Goal: Find contact information: Find contact information

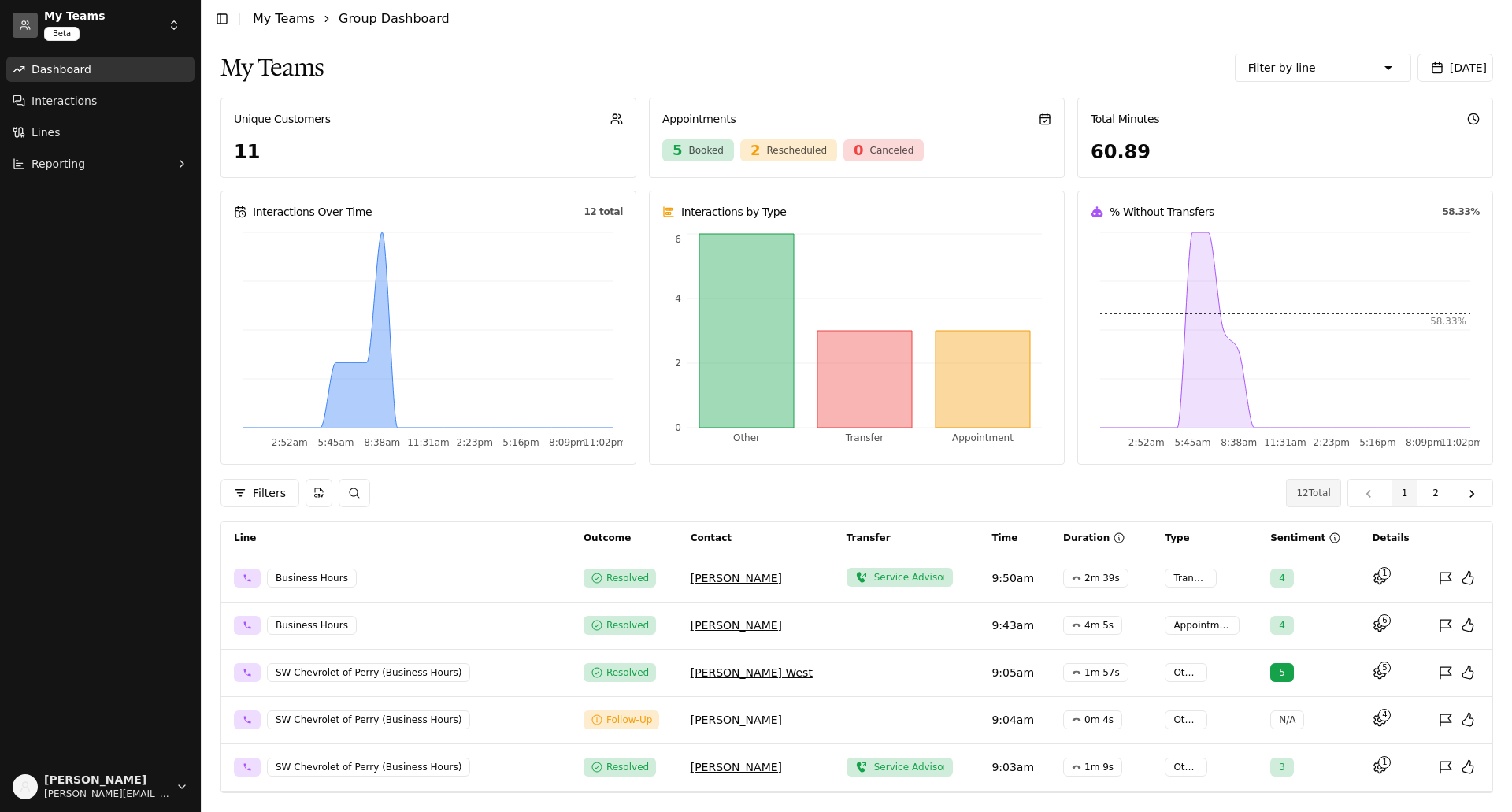
click at [167, 24] on html "My Teams Beta Dashboard Interactions Lines Reporting [PERSON_NAME] [PERSON_NAME…" at bounding box center [756, 406] width 1512 height 812
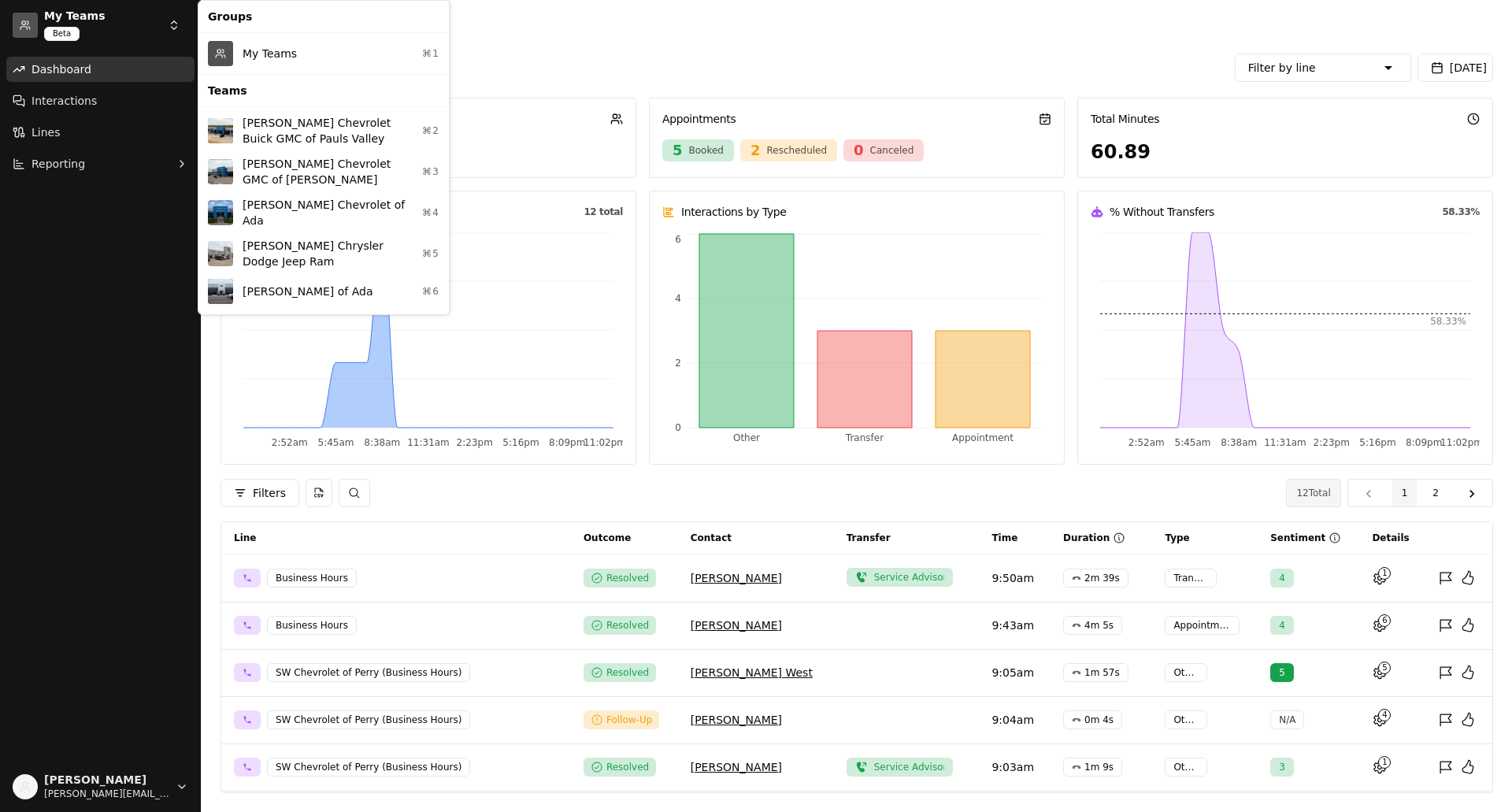
click at [263, 51] on div "My Teams ⌘1" at bounding box center [323, 53] width 244 height 35
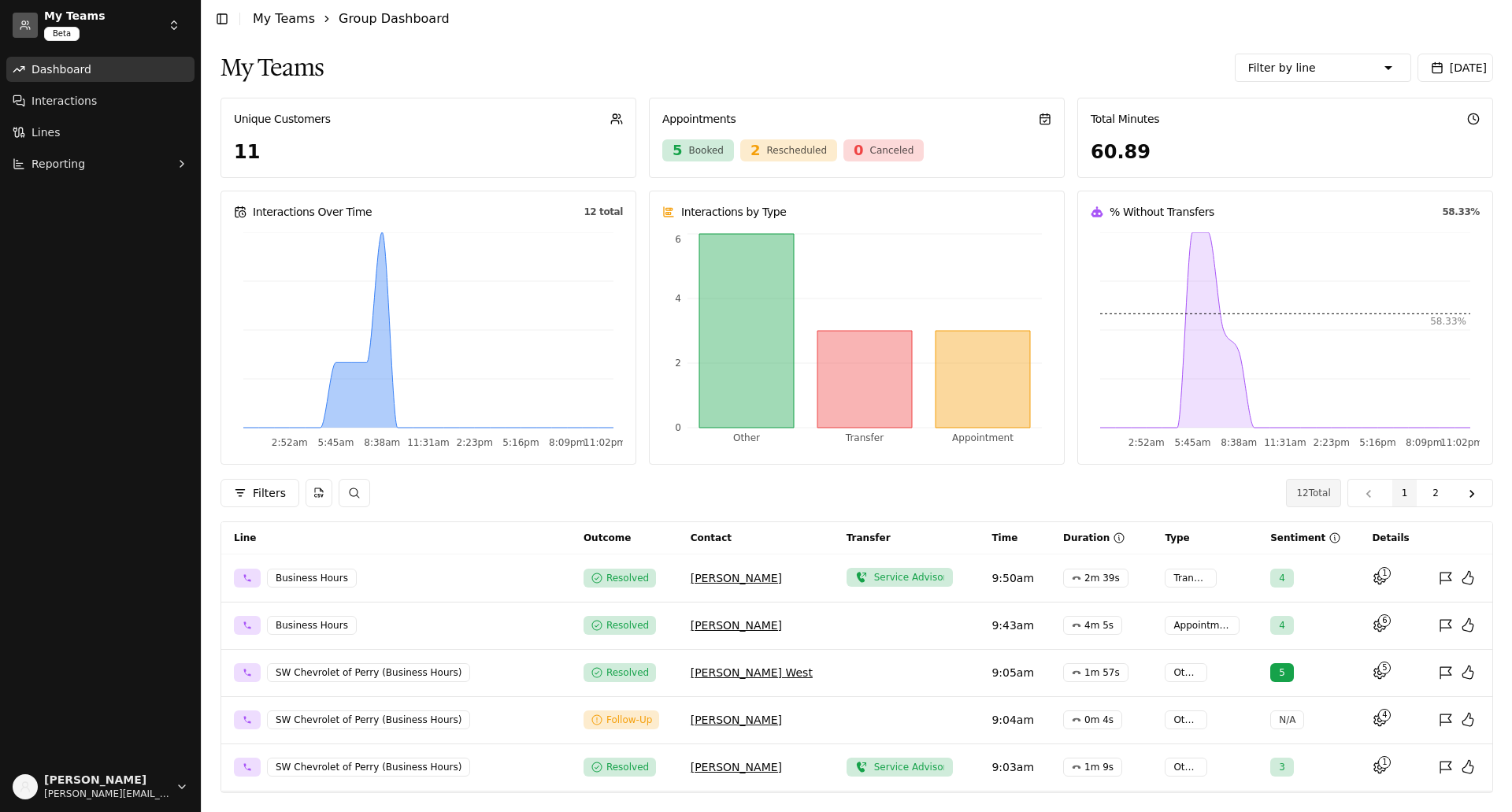
click at [1467, 80] on button "[DATE]" at bounding box center [1455, 68] width 76 height 28
click at [1274, 164] on button "1" at bounding box center [1271, 165] width 25 height 25
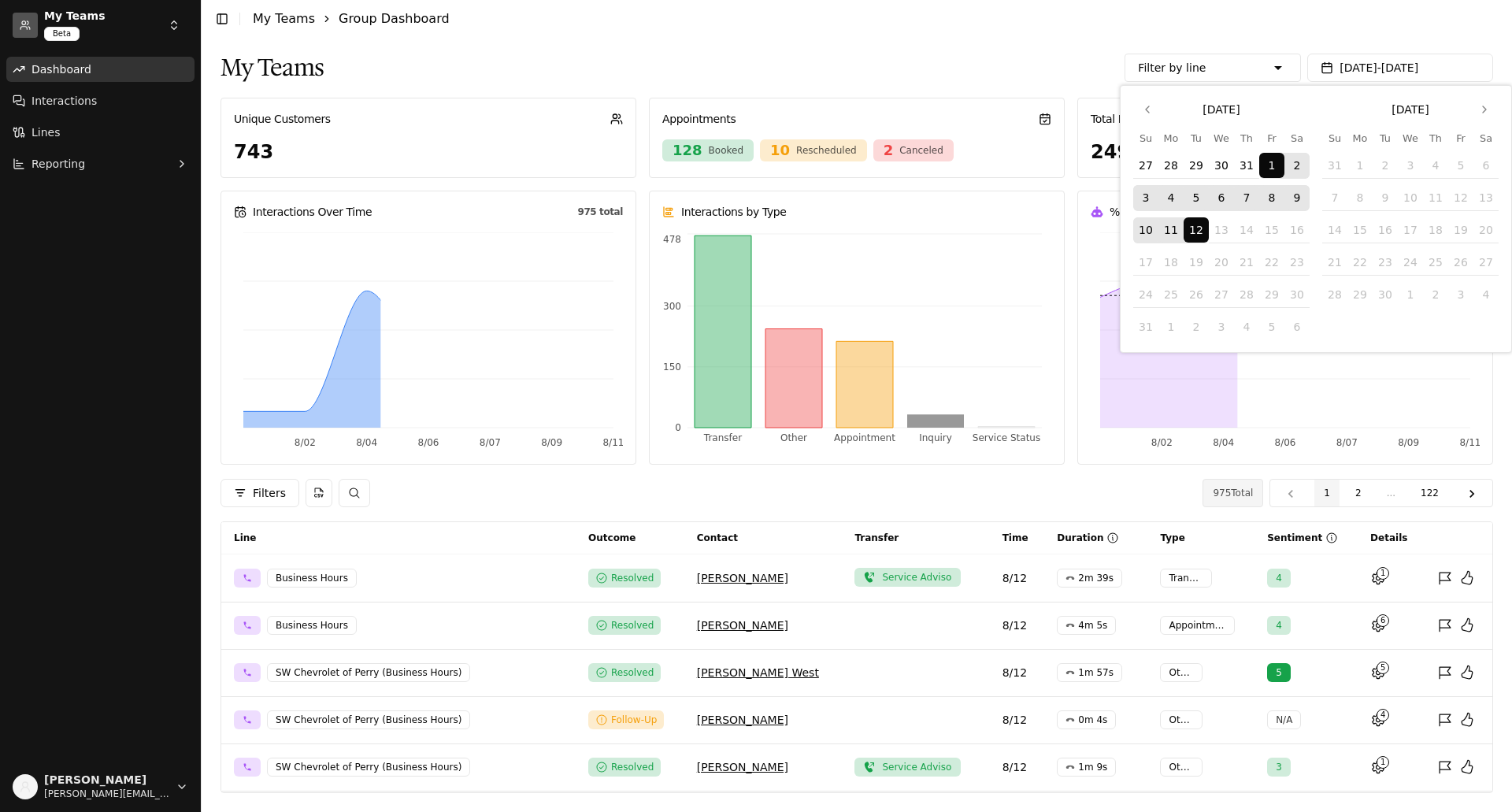
click at [1026, 44] on div "Toggle Sidebar My Teams Group Dashboard My Teams Filter by line Sales Seth Wadl…" at bounding box center [857, 406] width 1311 height 812
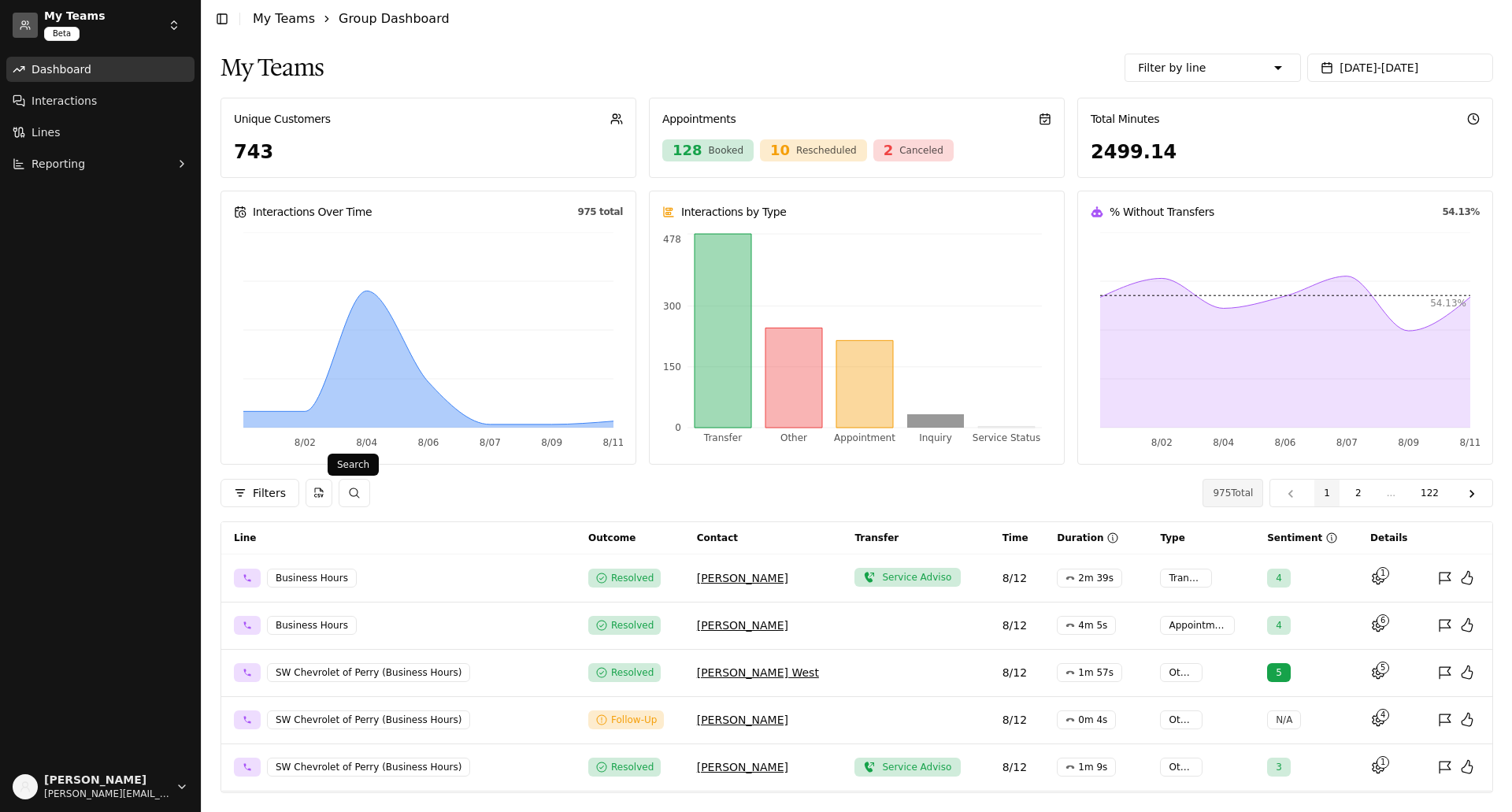
click at [356, 490] on button "button" at bounding box center [354, 493] width 32 height 28
type input "**********"
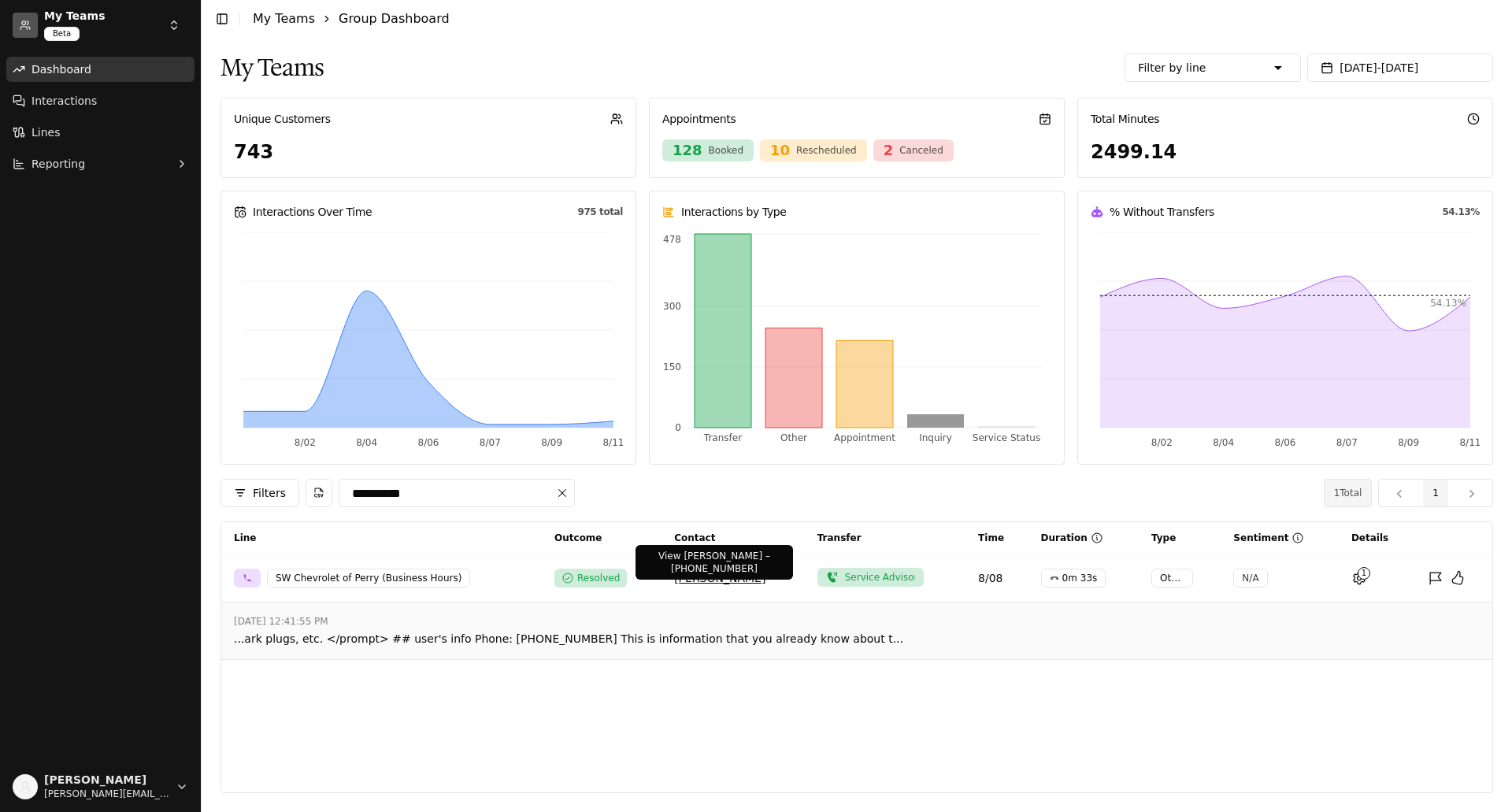
click at [719, 578] on link "[PERSON_NAME]" at bounding box center [720, 578] width 92 height 13
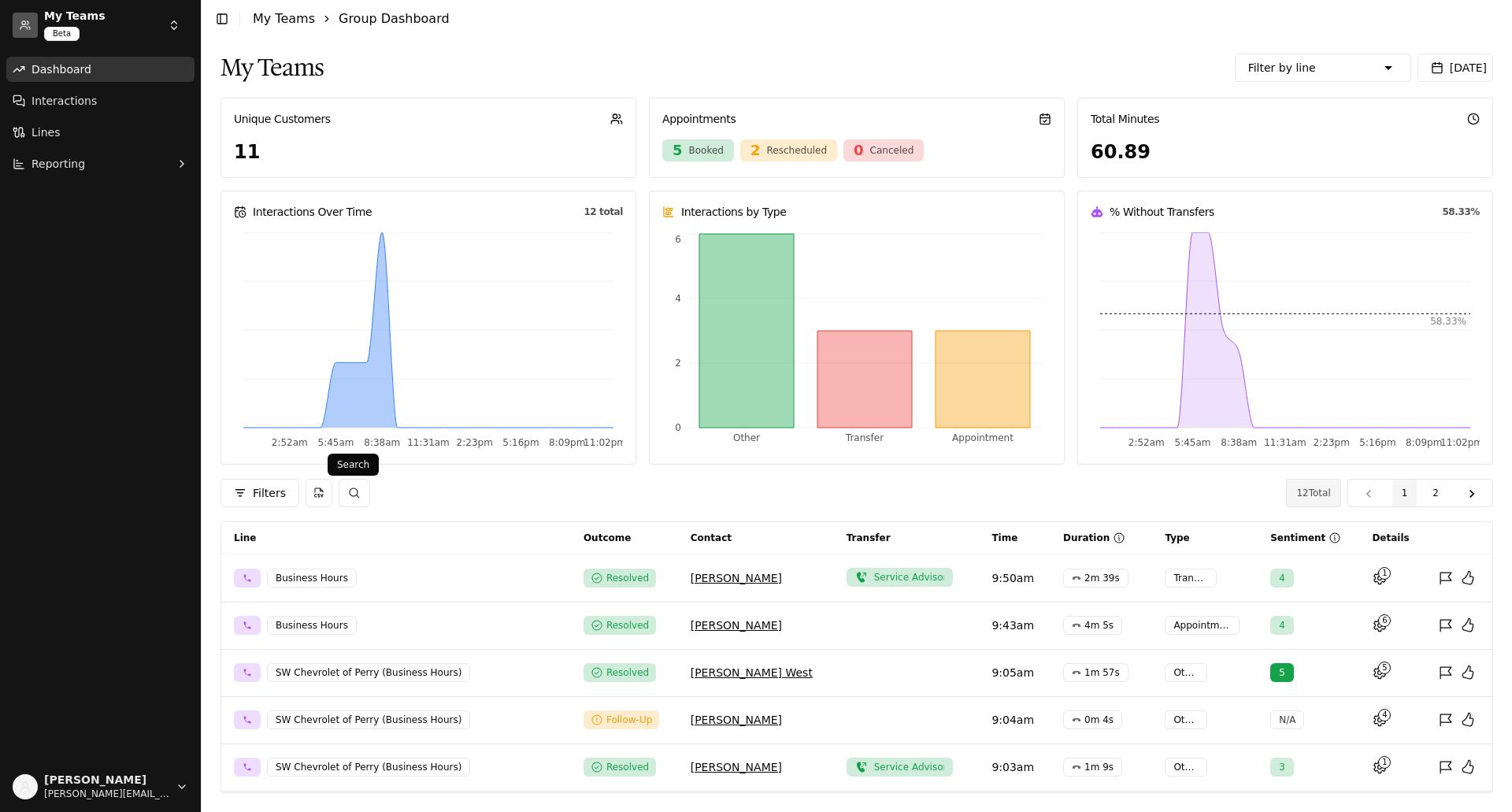
click at [357, 496] on button "button" at bounding box center [354, 493] width 32 height 28
type input "******"
click at [1448, 66] on button "[DATE]" at bounding box center [1455, 68] width 76 height 28
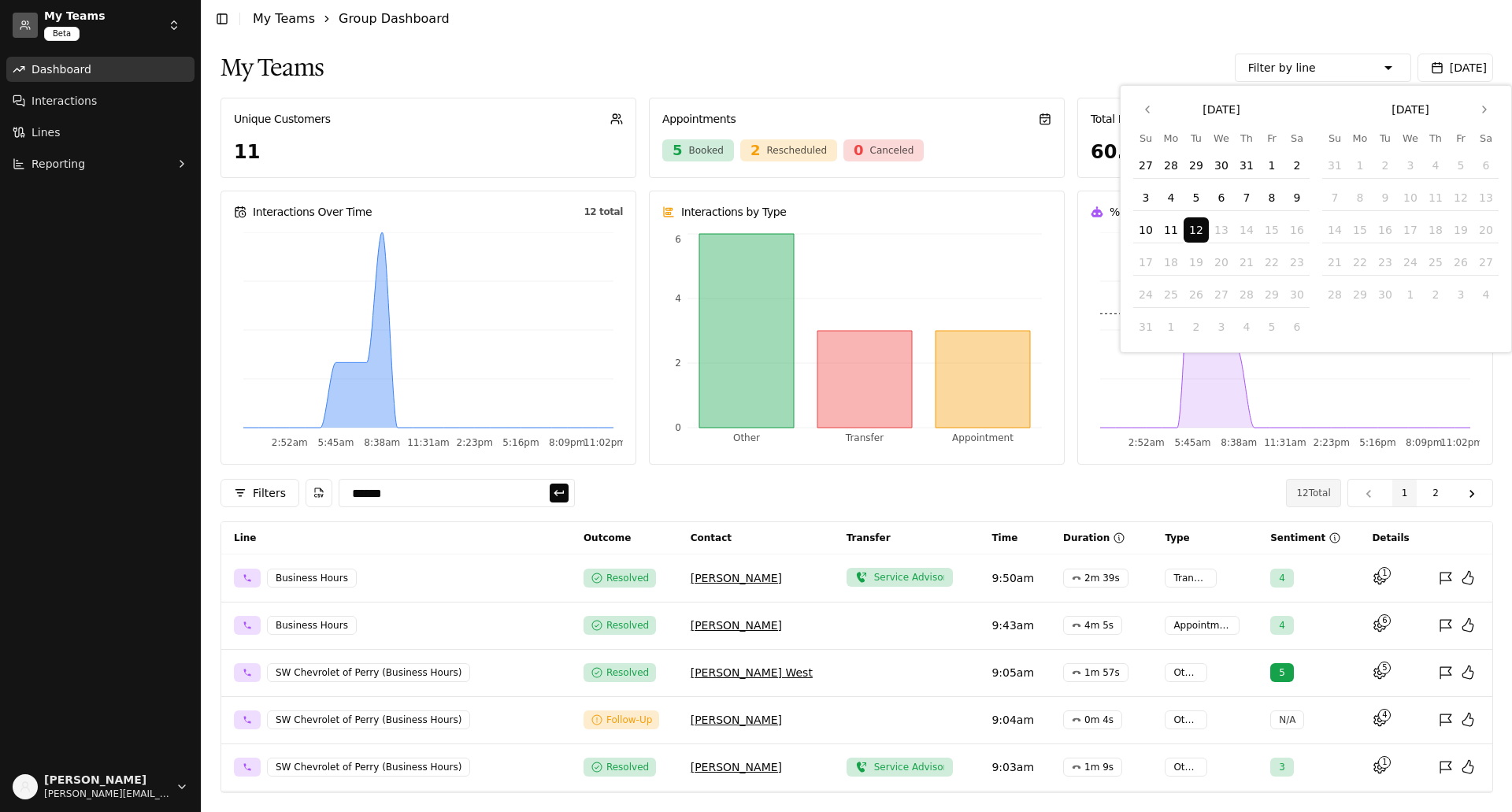
click at [1266, 160] on button "1" at bounding box center [1271, 165] width 25 height 25
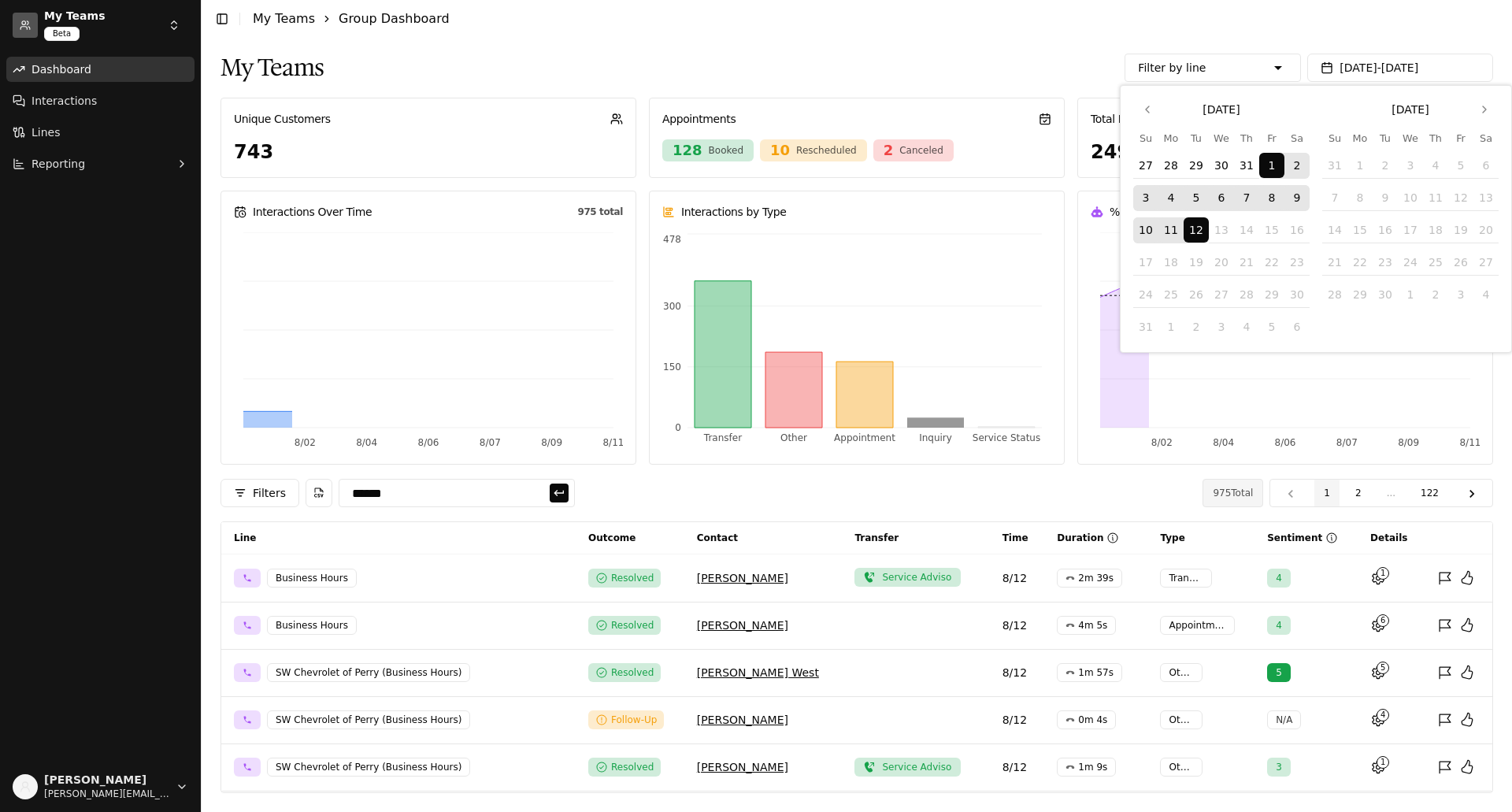
click at [1278, 202] on button "8" at bounding box center [1271, 198] width 25 height 25
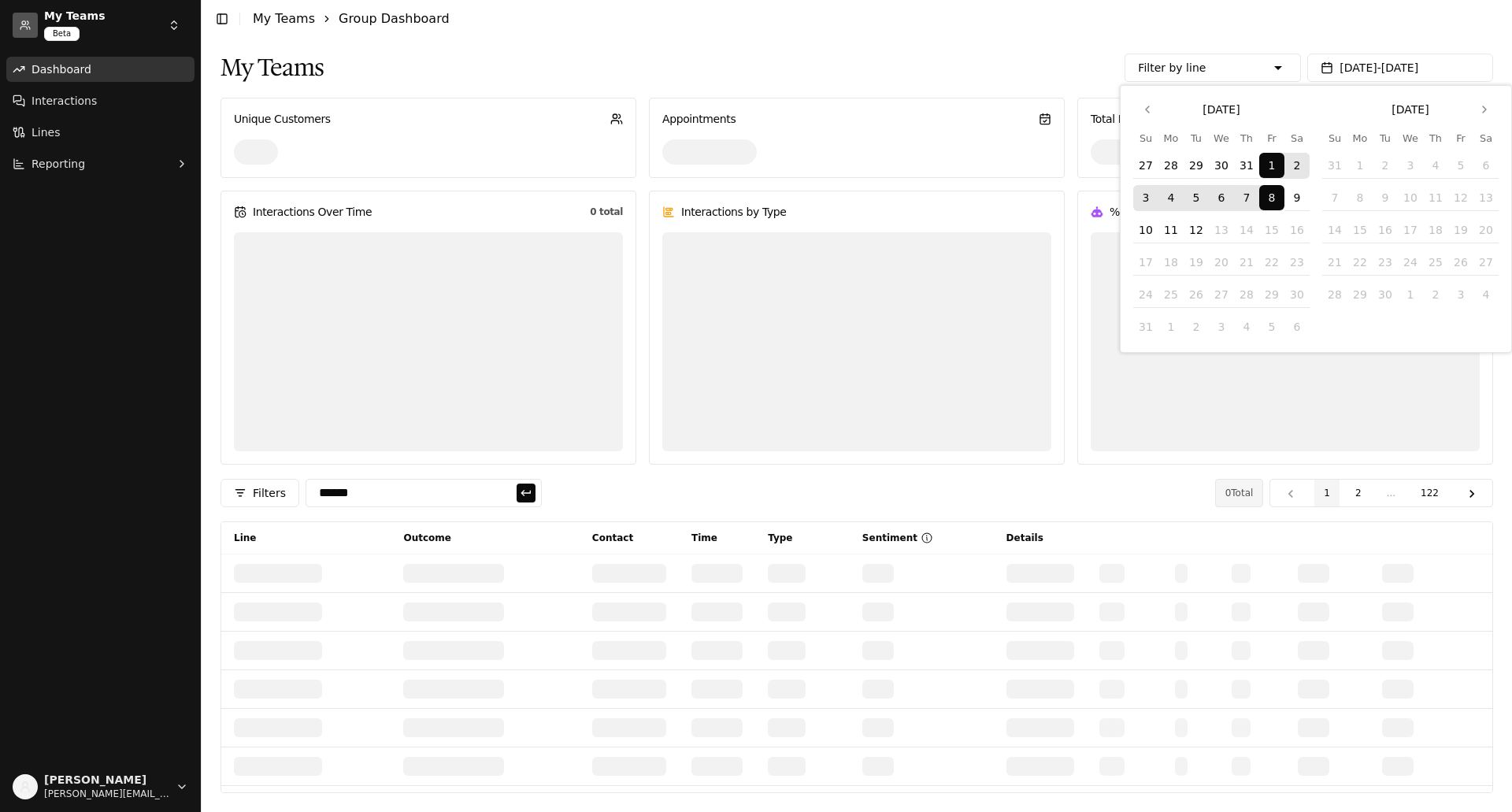
click at [1273, 163] on button "1" at bounding box center [1271, 165] width 25 height 25
click at [1271, 186] on button "8" at bounding box center [1271, 198] width 25 height 25
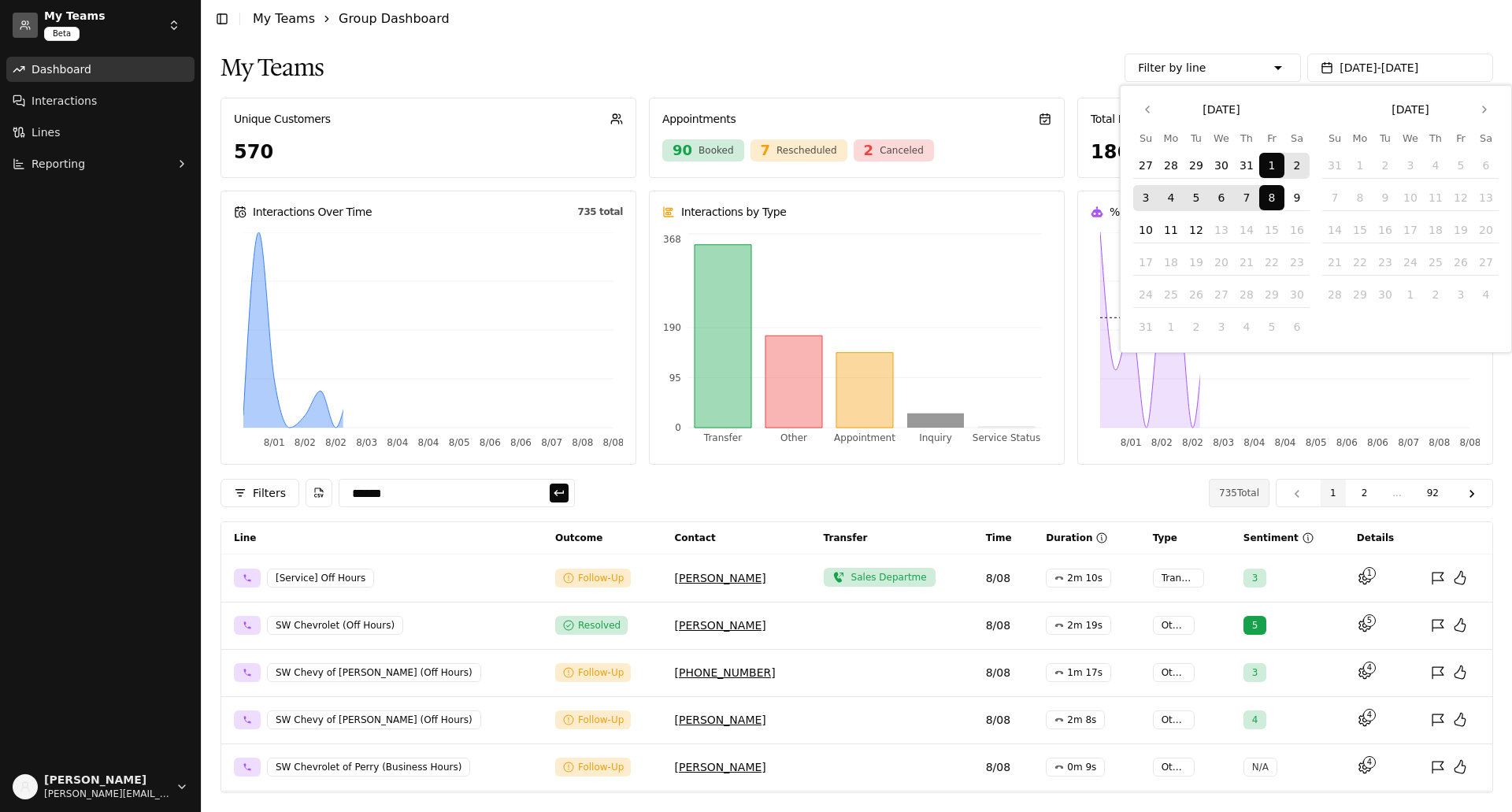
click at [1272, 186] on button "8" at bounding box center [1271, 198] width 25 height 25
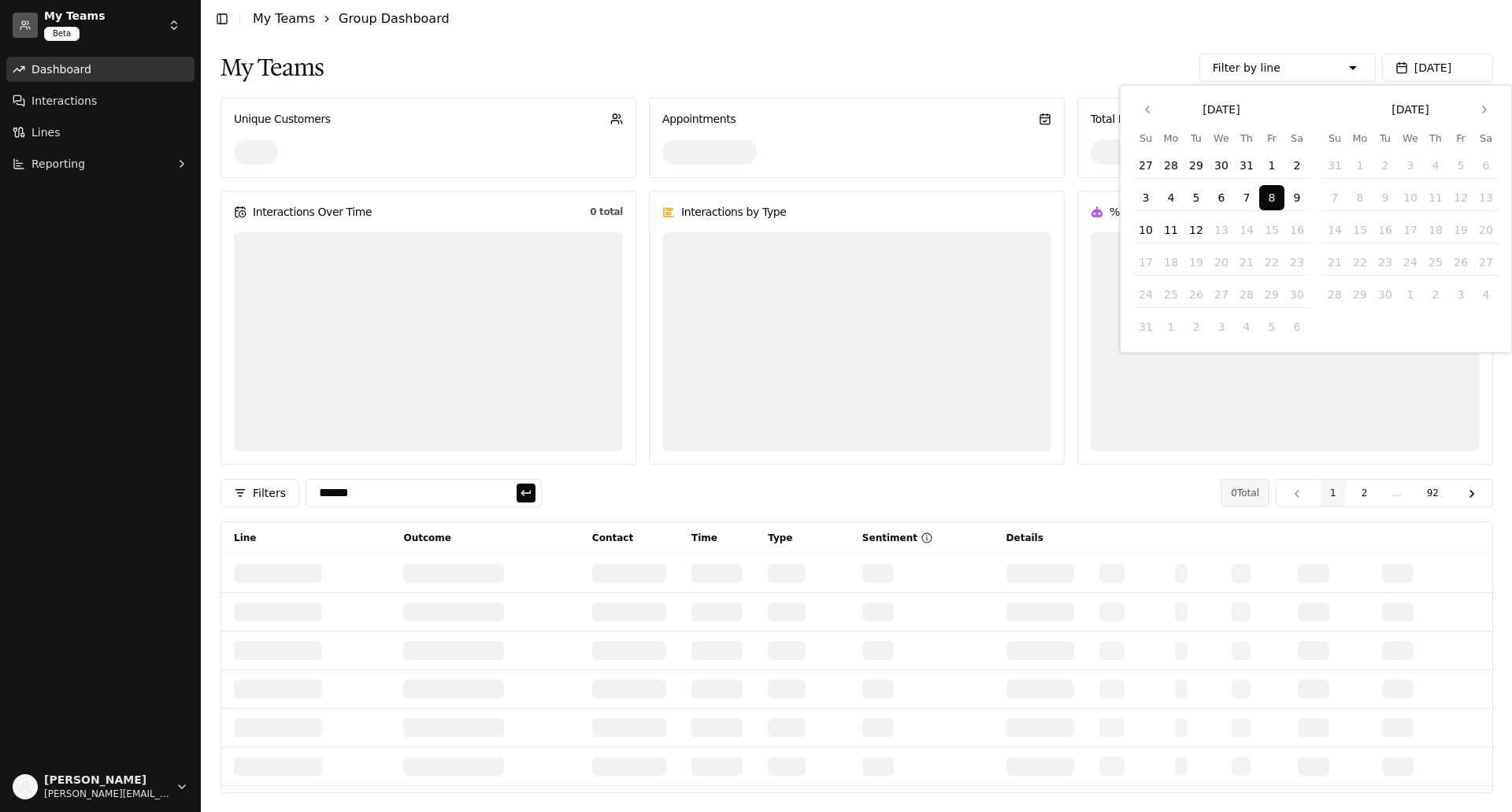
click at [1272, 186] on button "8" at bounding box center [1271, 198] width 25 height 25
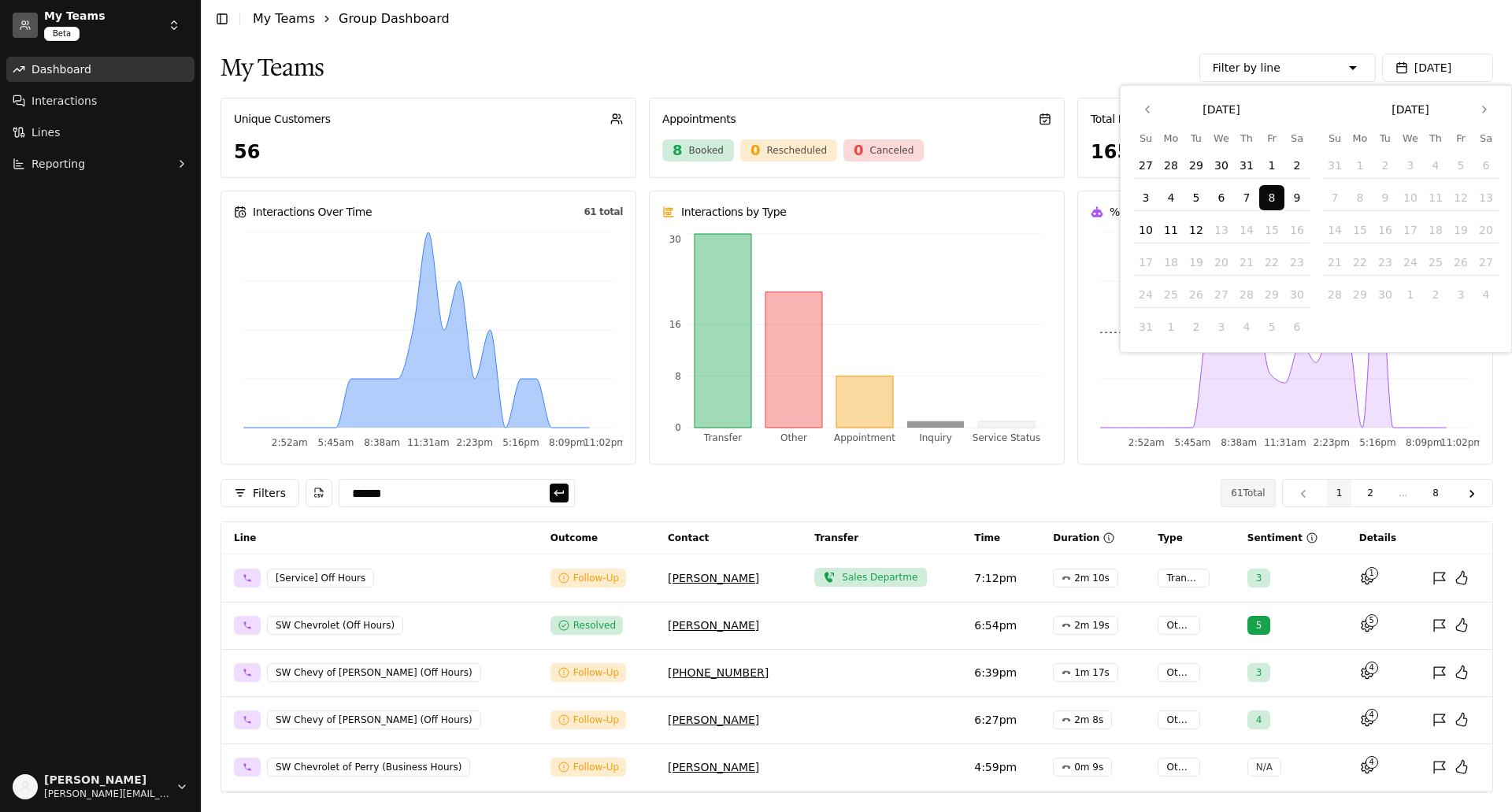
click at [898, 36] on header "Toggle Sidebar My Teams Group Dashboard" at bounding box center [857, 19] width 1311 height 38
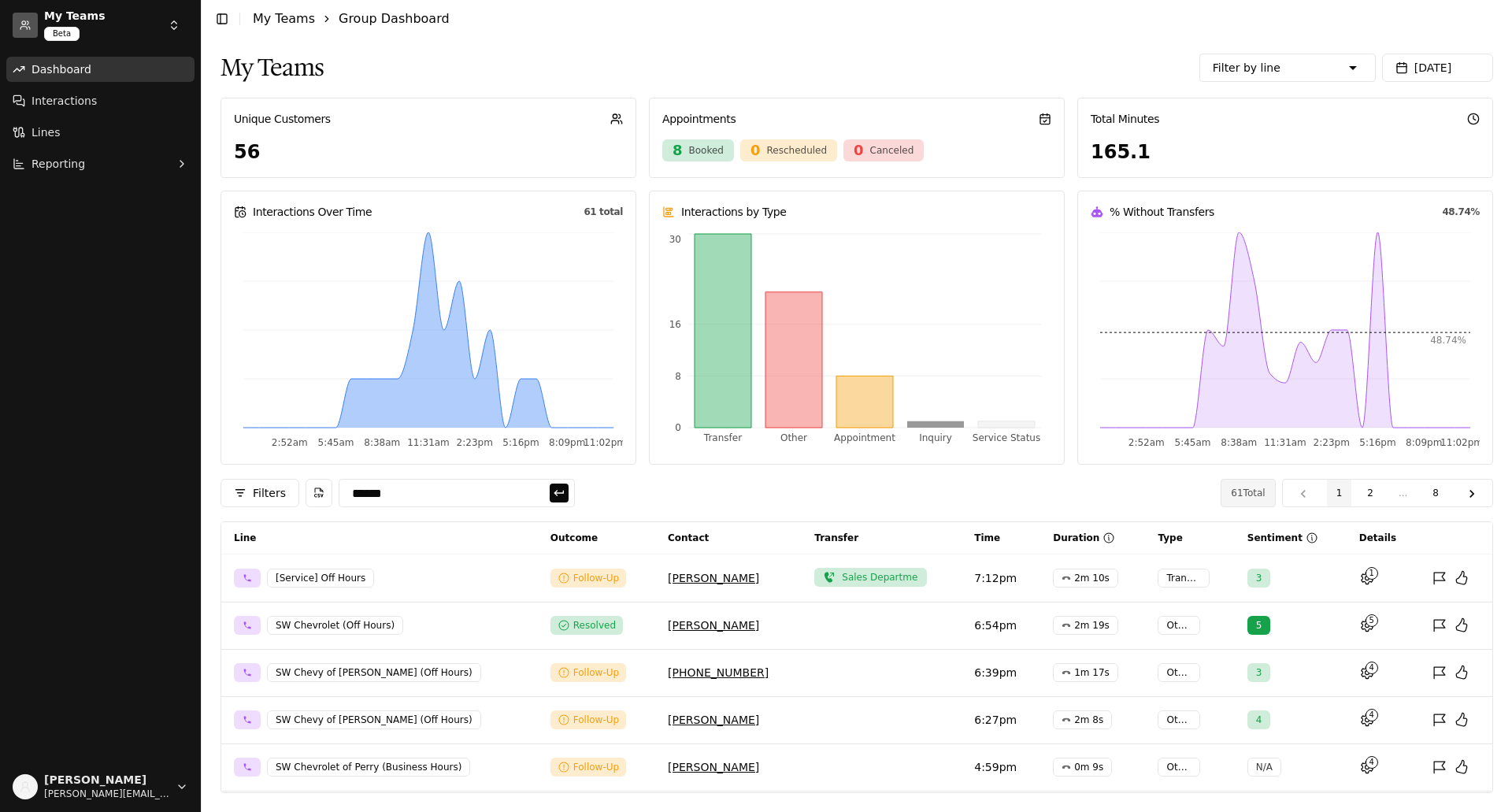
click at [450, 488] on input "******" at bounding box center [456, 493] width 236 height 28
click at [556, 495] on icon "button" at bounding box center [559, 493] width 13 height 13
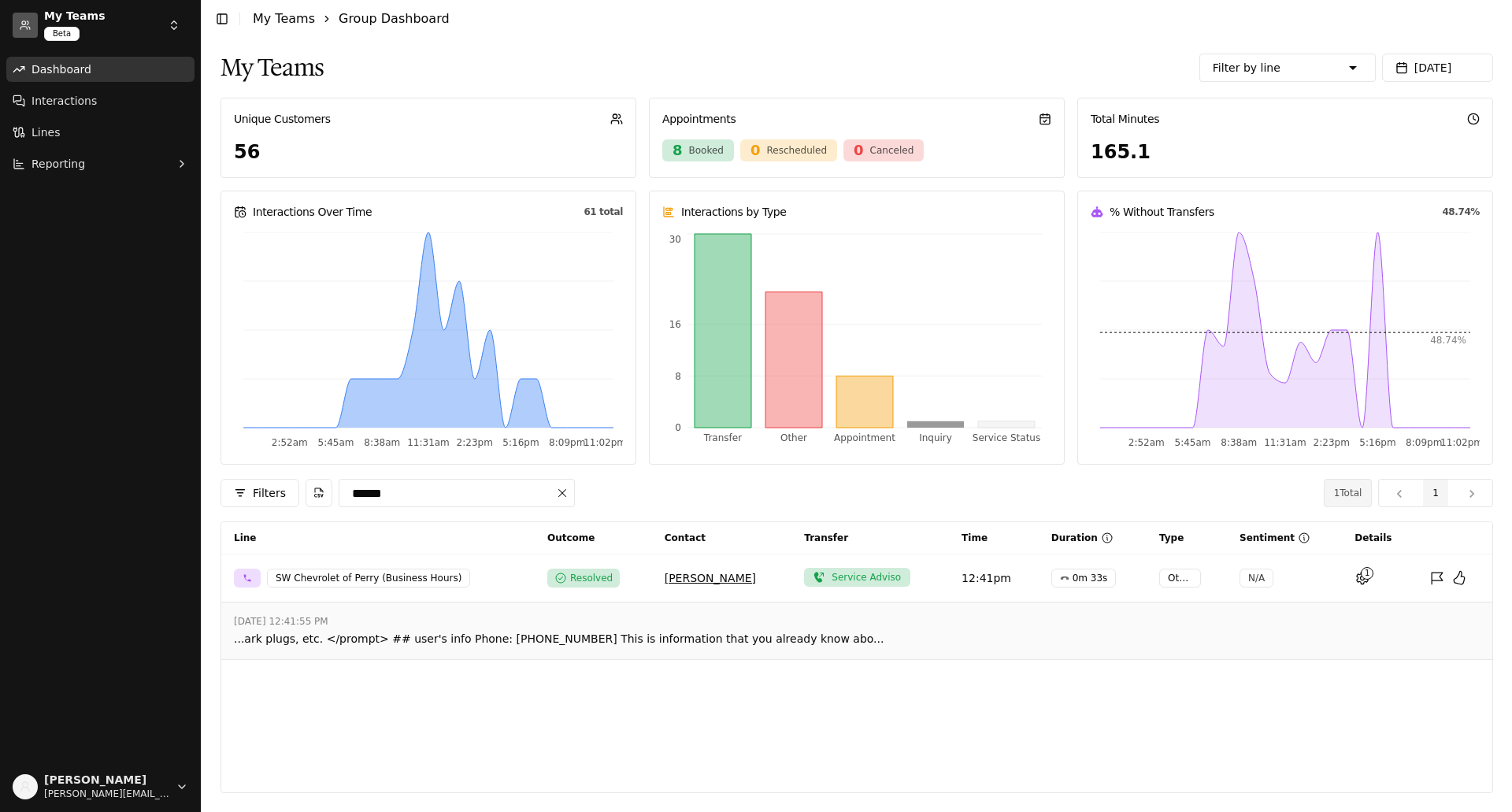
click at [962, 576] on div "12:41pm" at bounding box center [993, 579] width 65 height 16
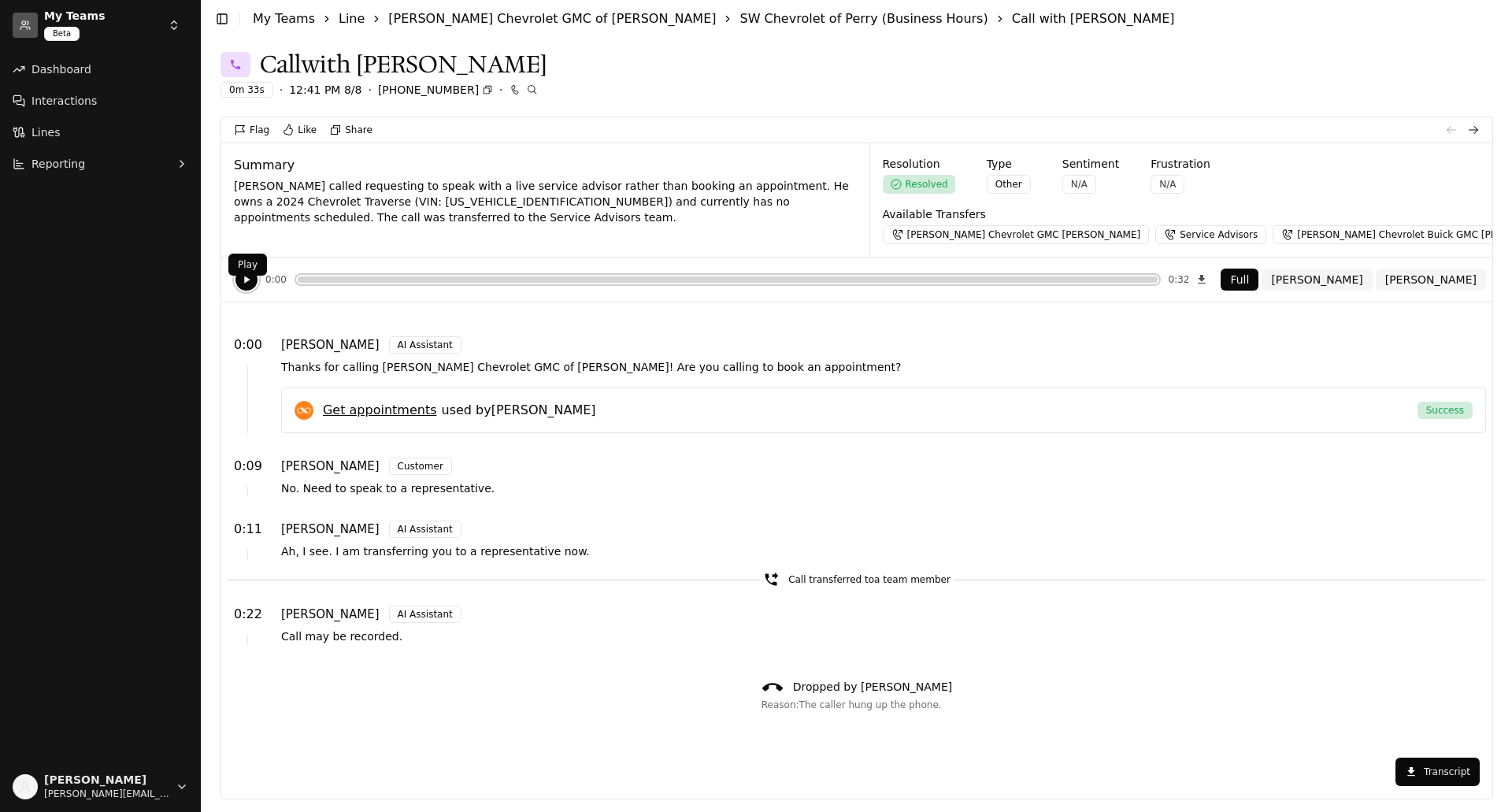
click at [239, 282] on button "button" at bounding box center [245, 279] width 25 height 25
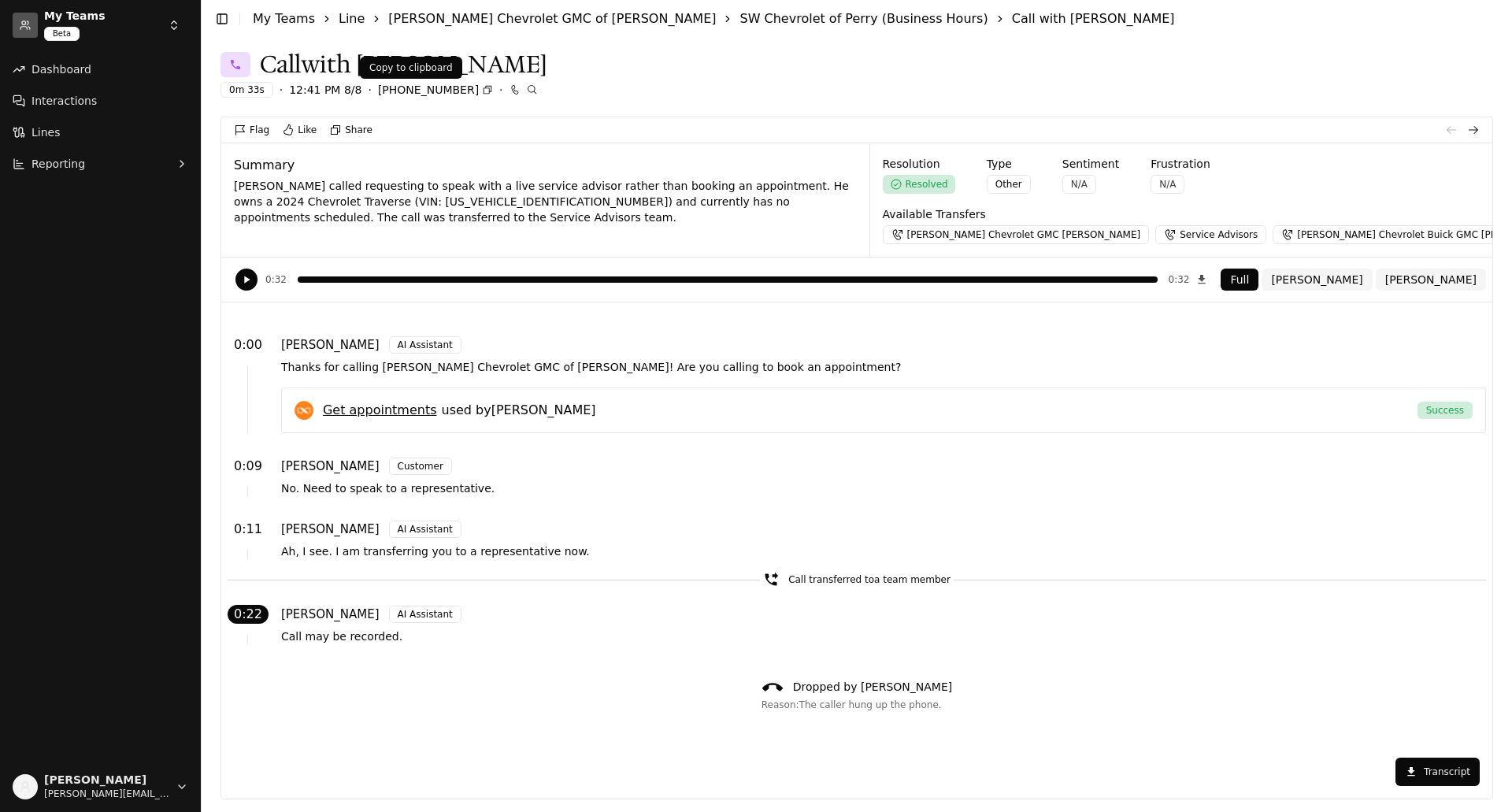
click at [404, 90] on p "[PHONE_NUMBER]" at bounding box center [428, 90] width 101 height 16
